Goal: Task Accomplishment & Management: Manage account settings

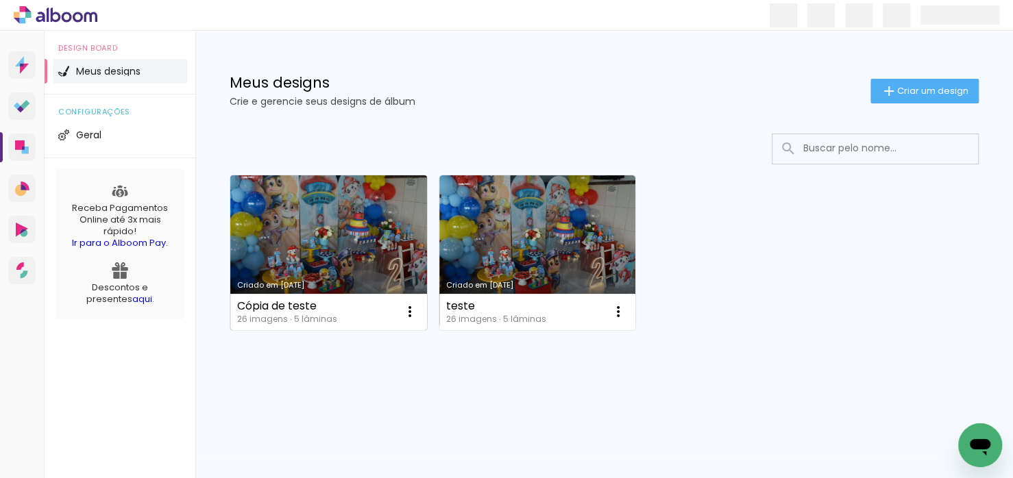
click at [291, 223] on link "Criado em [DATE]" at bounding box center [328, 252] width 197 height 155
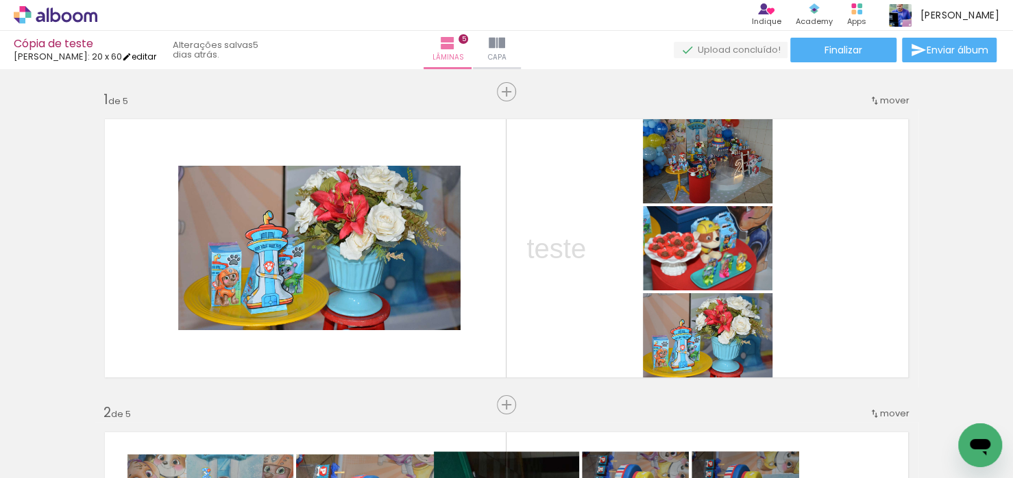
click at [133, 56] on link "editar" at bounding box center [139, 57] width 34 height 12
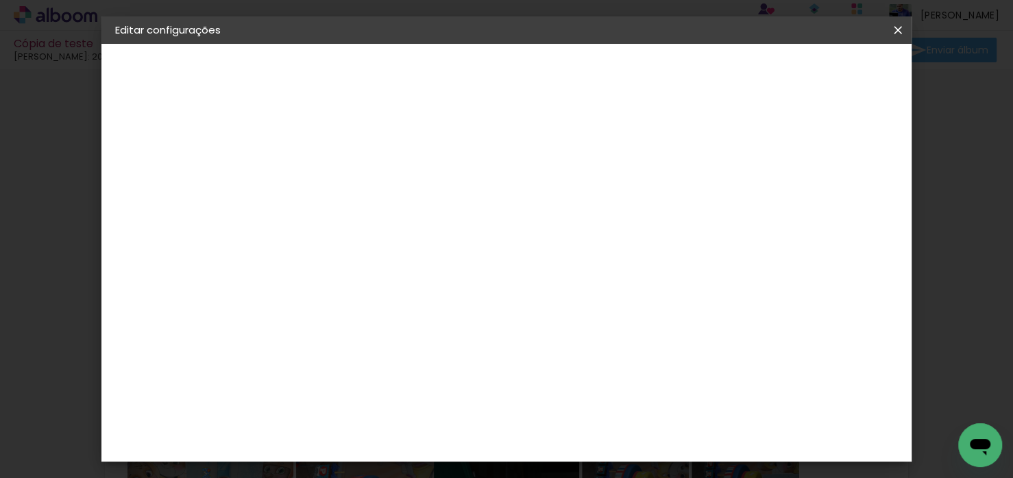
click at [175, 167] on div "[PERSON_NAME]" at bounding box center [181, 169] width 75 height 10
click at [430, 235] on paper-input-container at bounding box center [374, 219] width 148 height 31
type input "foto"
type paper-input "foto"
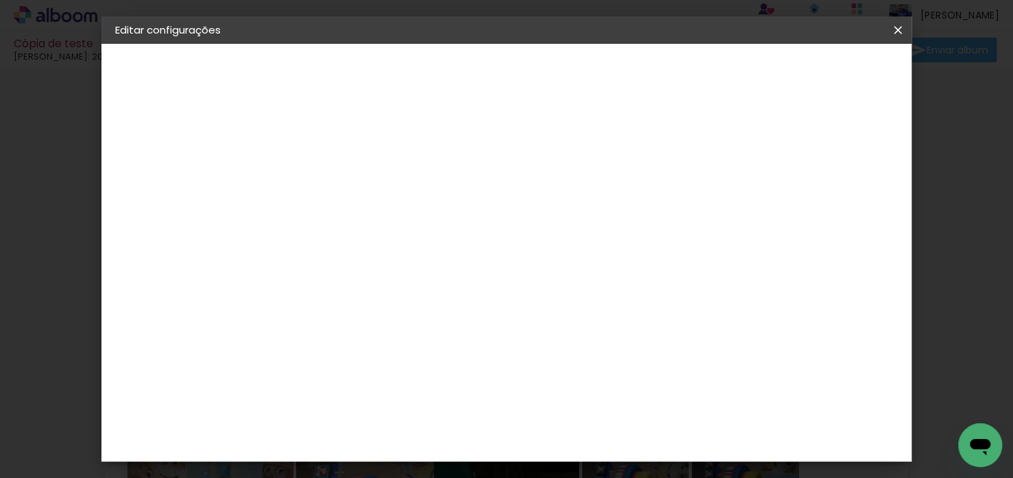
click at [365, 236] on div "Grupo Foto Sul" at bounding box center [347, 252] width 34 height 33
click at [0, 0] on slot "Avançar" at bounding box center [0, 0] width 0 height 0
click at [563, 77] on div "Voltar Avançar" at bounding box center [494, 72] width 136 height 23
click at [432, 295] on span "20 × 25" at bounding box center [400, 313] width 64 height 36
click at [563, 72] on paper-button "Avançar" at bounding box center [529, 72] width 67 height 23
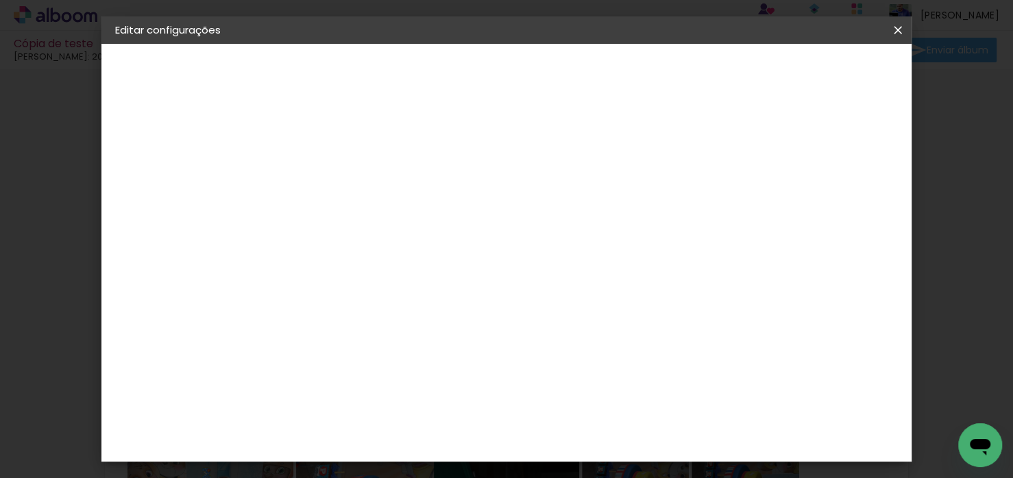
click at [811, 77] on span "Salvar configurações" at bounding box center [760, 73] width 101 height 10
